Goal: Information Seeking & Learning: Learn about a topic

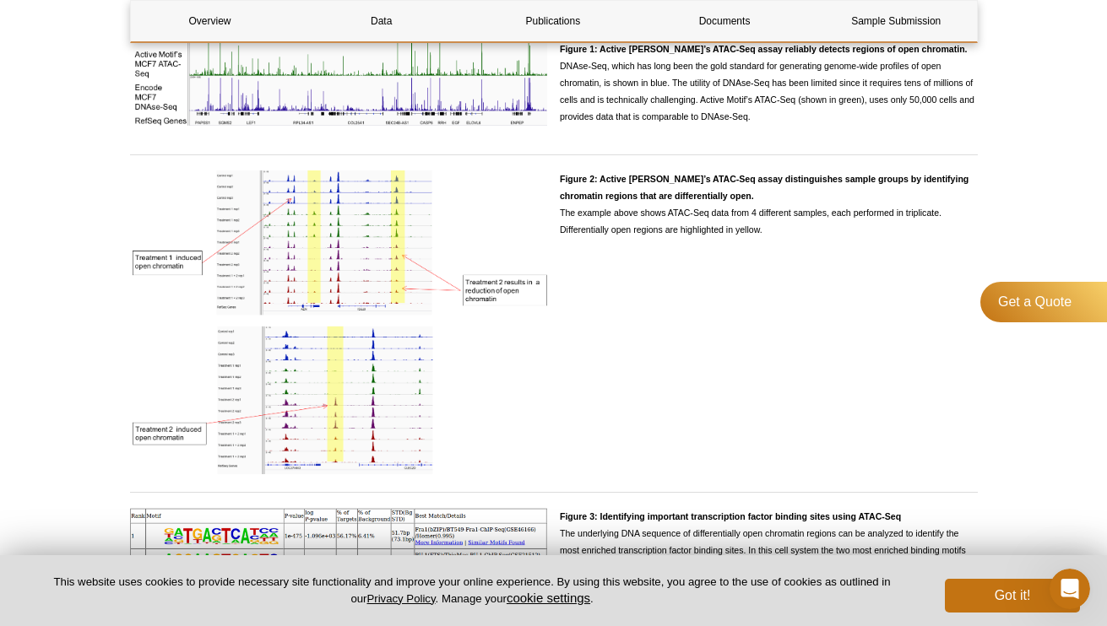
scroll to position [1589, 0]
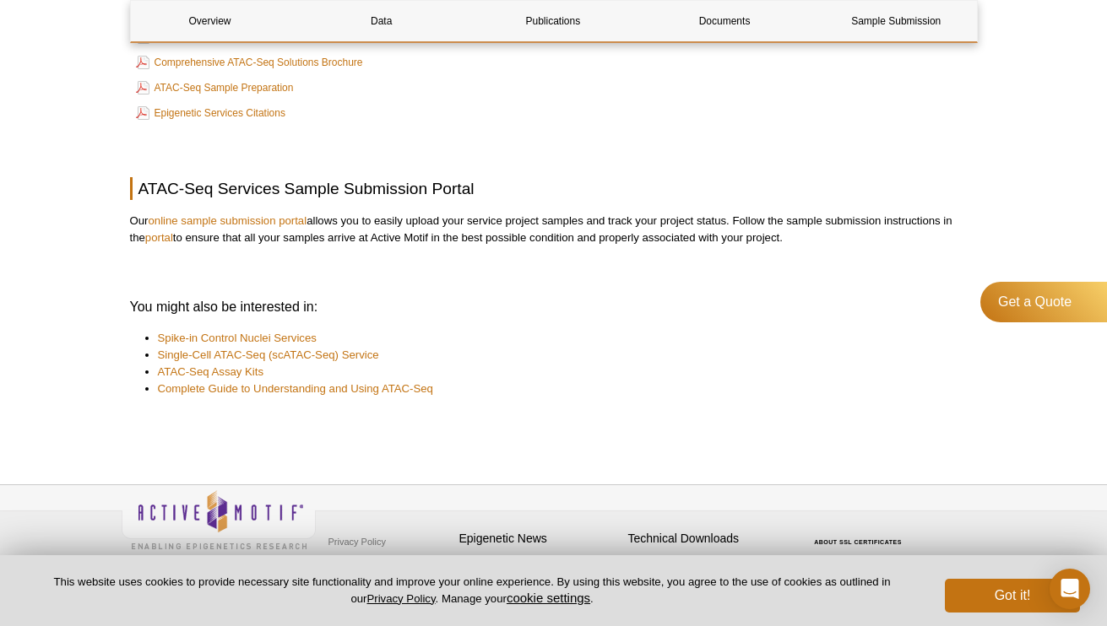
scroll to position [5404, 0]
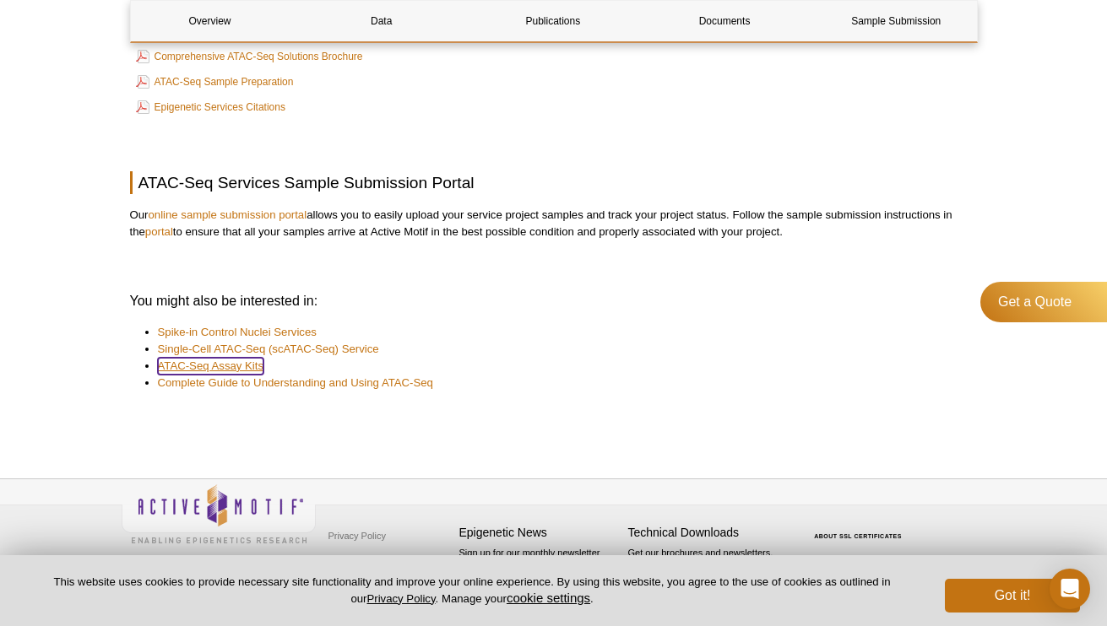
click at [204, 364] on link "ATAC-Seq Assay Kits" at bounding box center [211, 366] width 106 height 17
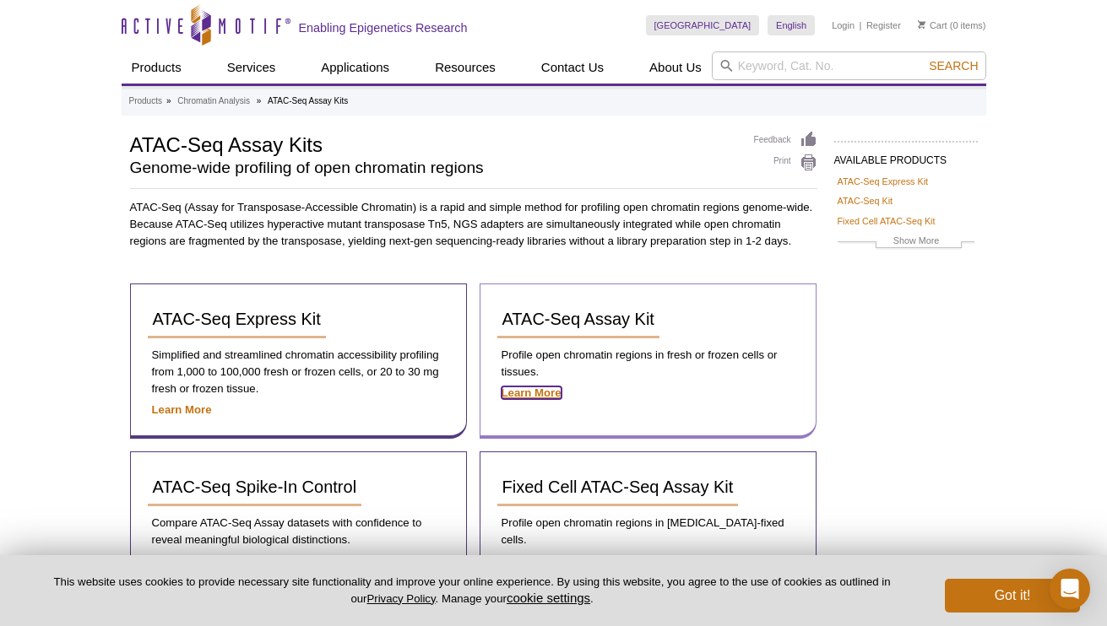
click at [541, 392] on strong "Learn More" at bounding box center [531, 393] width 60 height 13
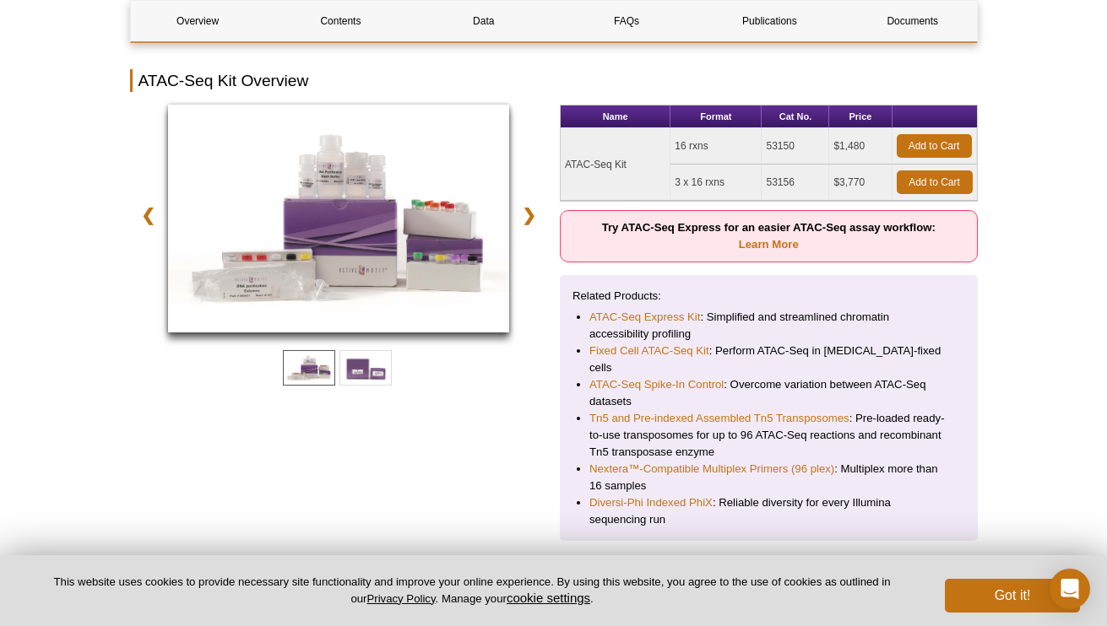
scroll to position [245, 0]
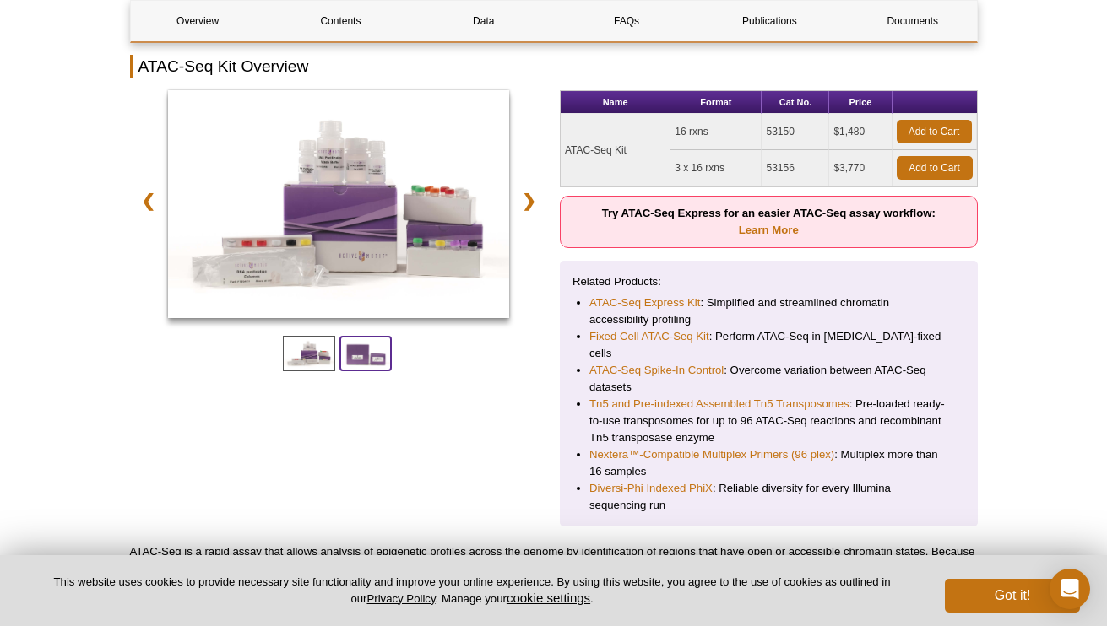
click at [361, 343] on span at bounding box center [365, 353] width 52 height 35
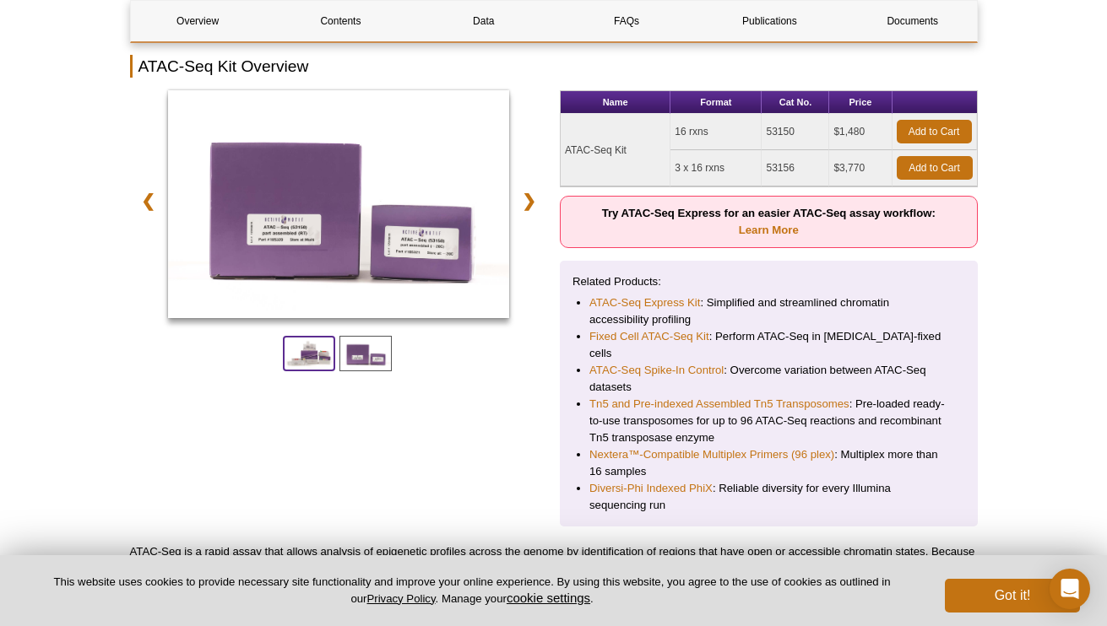
click at [306, 353] on span at bounding box center [309, 353] width 52 height 35
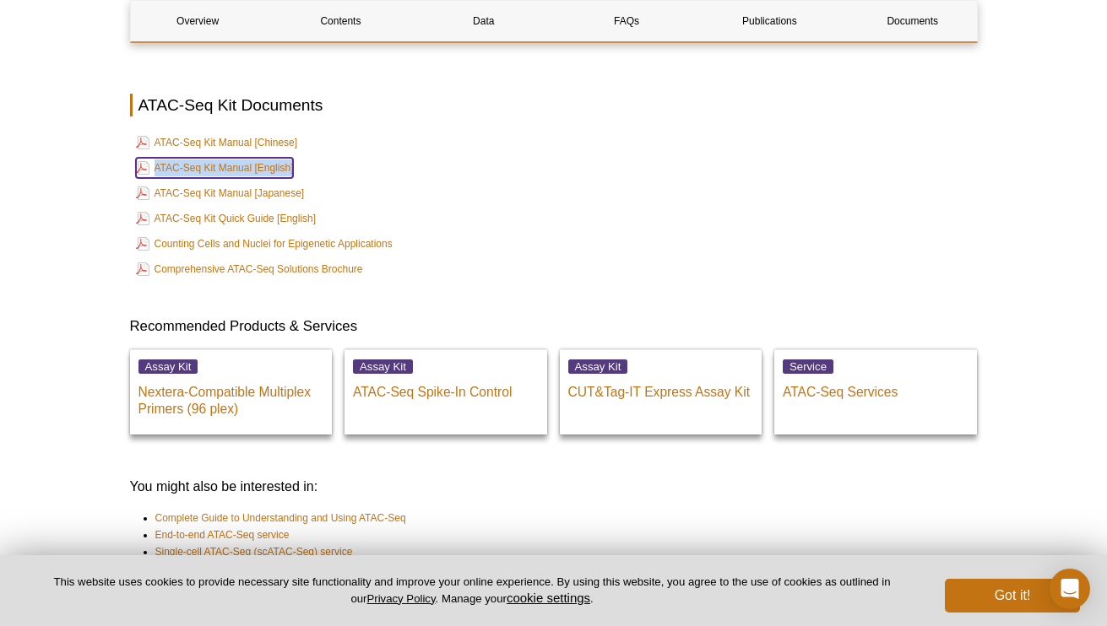
scroll to position [4598, 0]
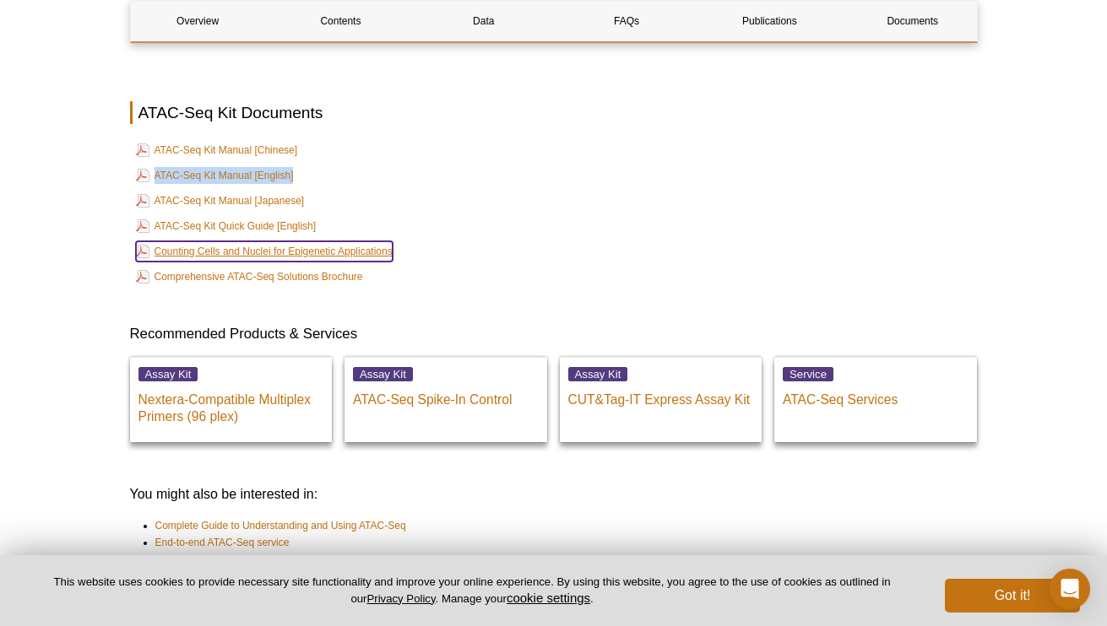
click at [318, 241] on link "Counting Cells and Nuclei for Epigenetic Applications" at bounding box center [264, 251] width 257 height 20
